Goal: Information Seeking & Learning: Learn about a topic

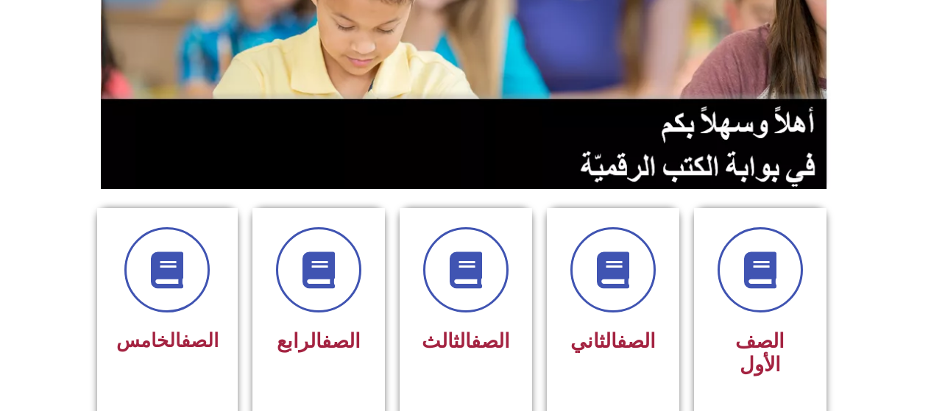
scroll to position [221, 0]
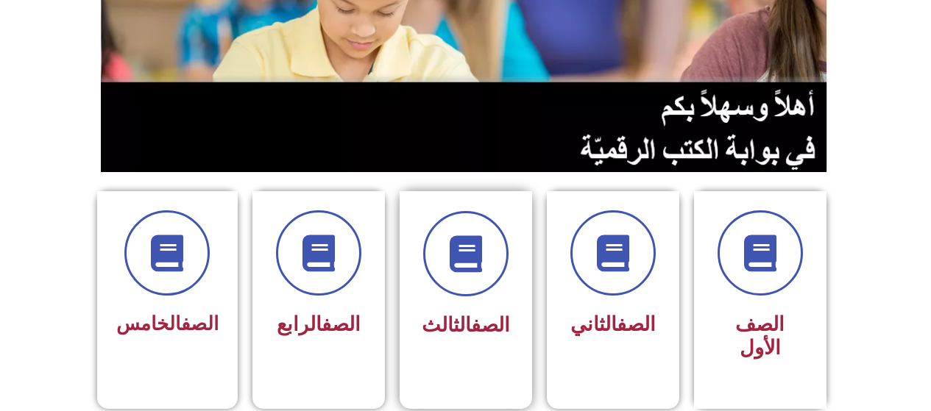
click at [478, 294] on div at bounding box center [465, 253] width 93 height 85
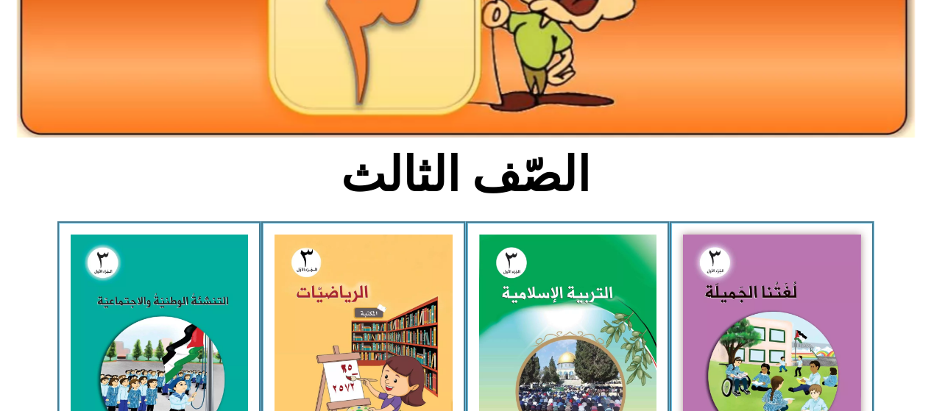
scroll to position [238, 0]
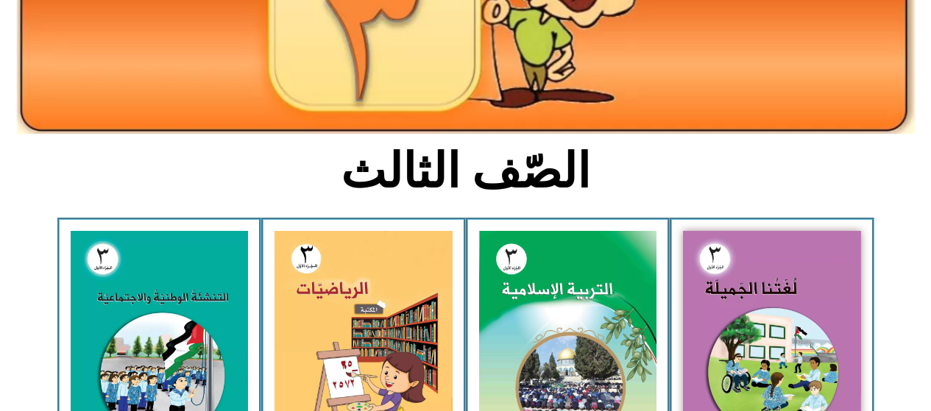
click at [764, 311] on img at bounding box center [772, 340] width 178 height 219
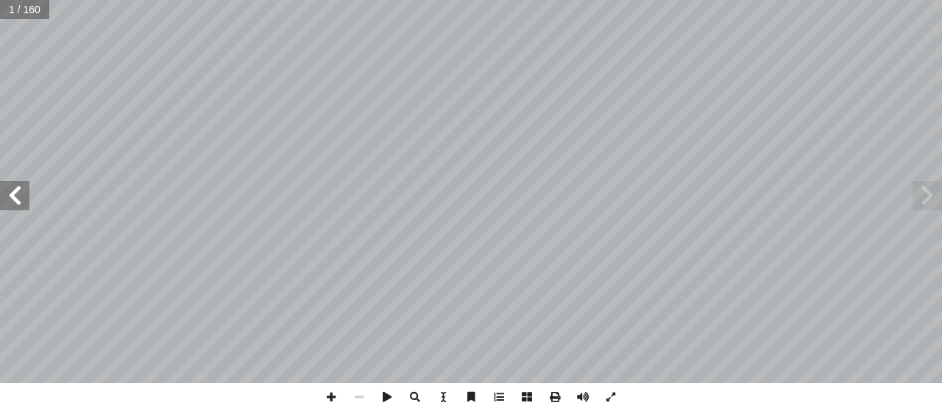
click at [10, 4] on input "text" at bounding box center [24, 9] width 49 height 19
type input "**"
